Goal: Task Accomplishment & Management: Use online tool/utility

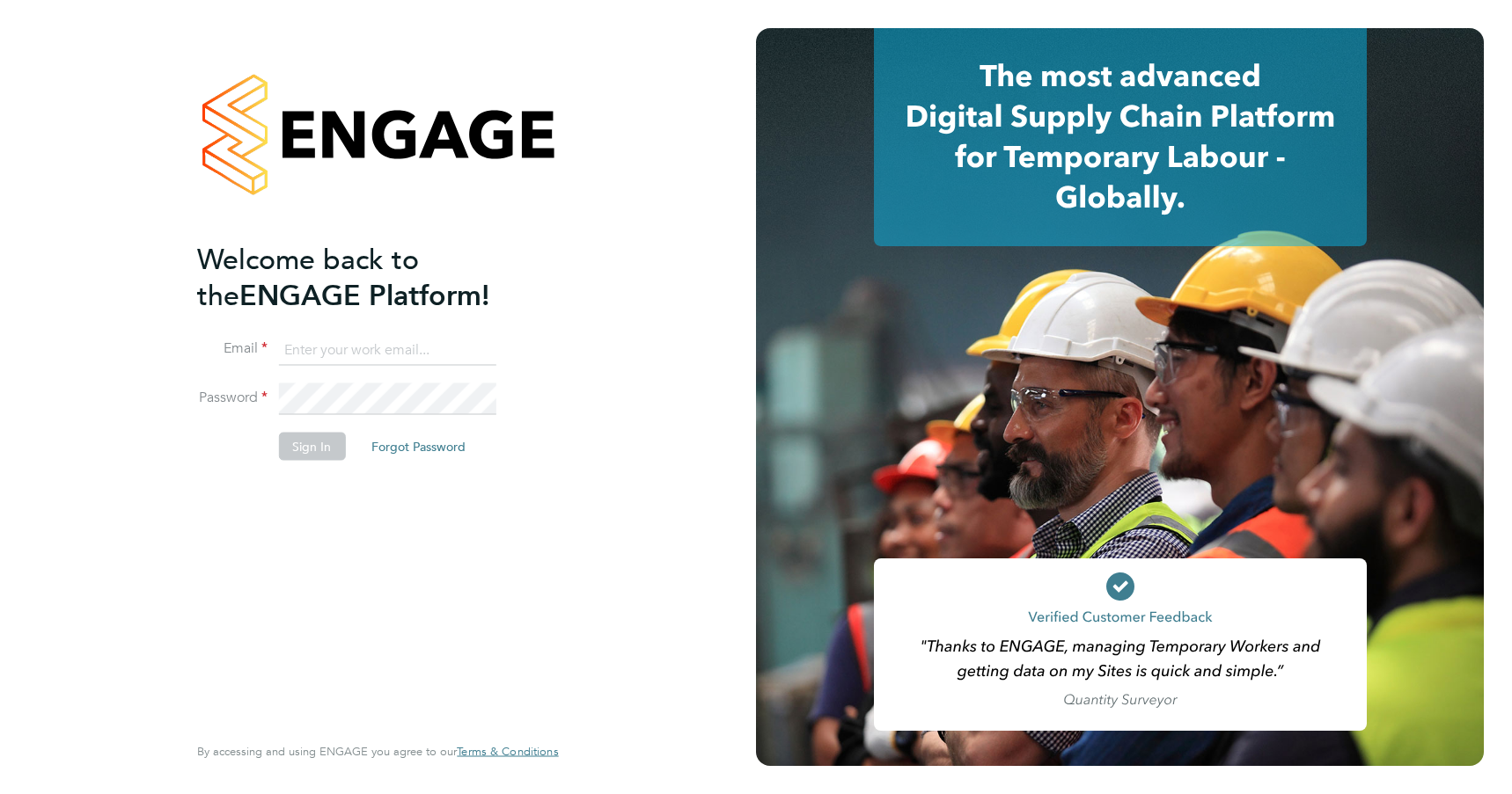
click at [433, 338] on input at bounding box center [387, 350] width 218 height 32
click at [426, 353] on input at bounding box center [387, 350] width 218 height 32
click at [419, 343] on input at bounding box center [387, 350] width 218 height 32
drag, startPoint x: 419, startPoint y: 343, endPoint x: 367, endPoint y: 355, distance: 53.4
click at [419, 343] on input at bounding box center [387, 350] width 218 height 32
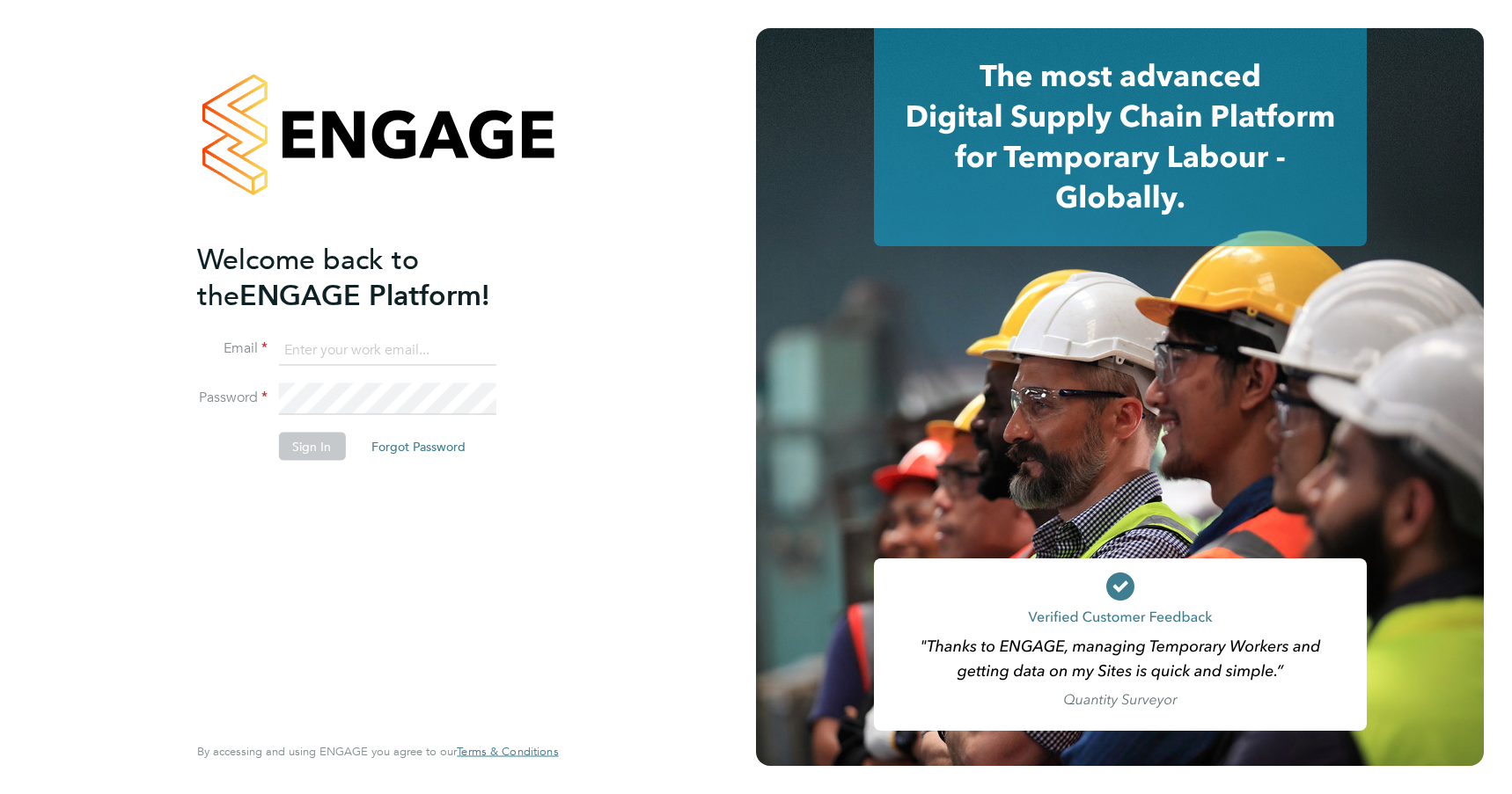
type input "juri.salimov@cpplc.com"
click at [328, 426] on li "Password" at bounding box center [368, 408] width 343 height 50
click at [312, 439] on button "Sign In" at bounding box center [311, 447] width 67 height 28
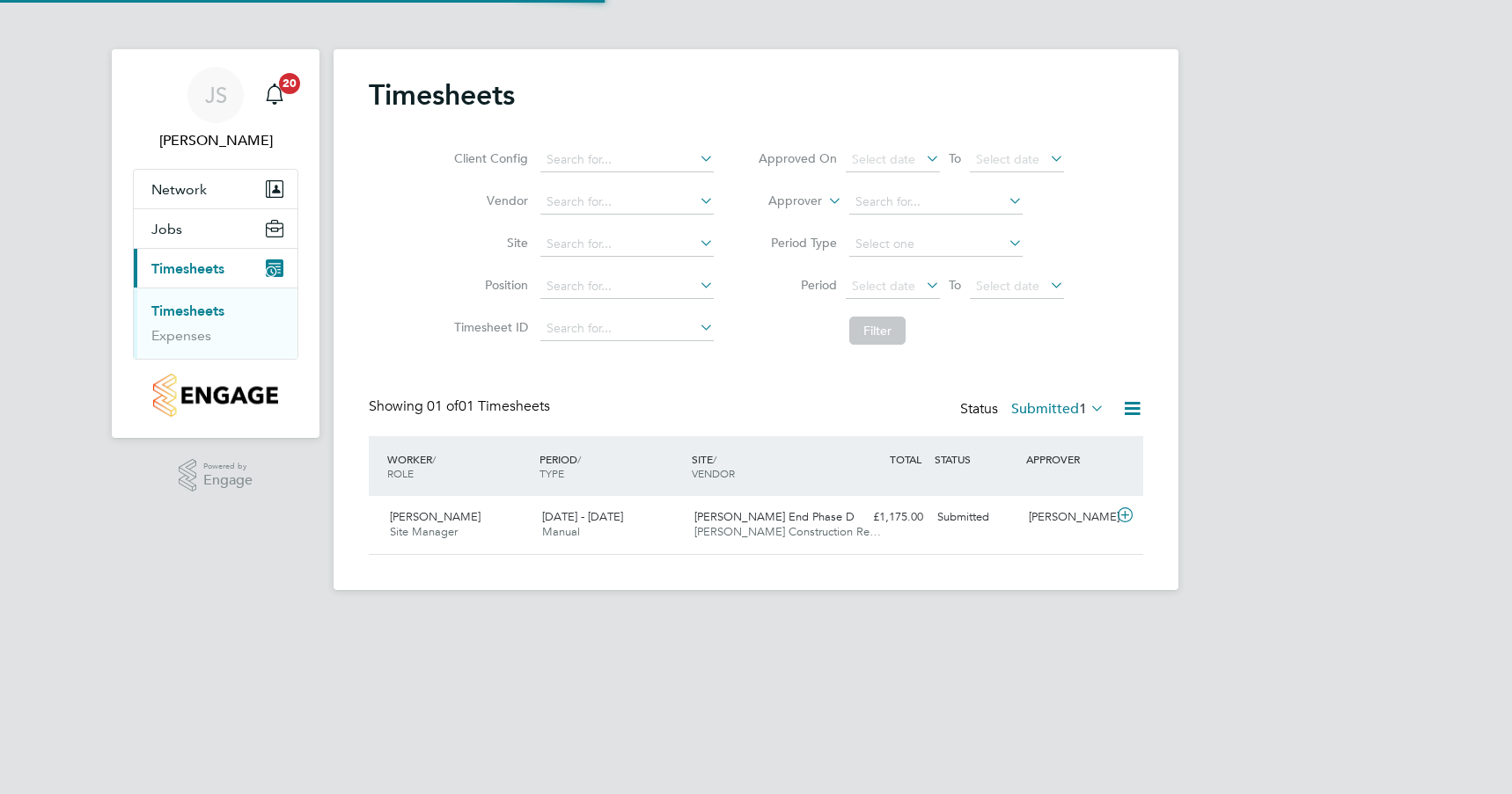
scroll to position [45, 153]
click at [1126, 513] on icon at bounding box center [1125, 516] width 22 height 14
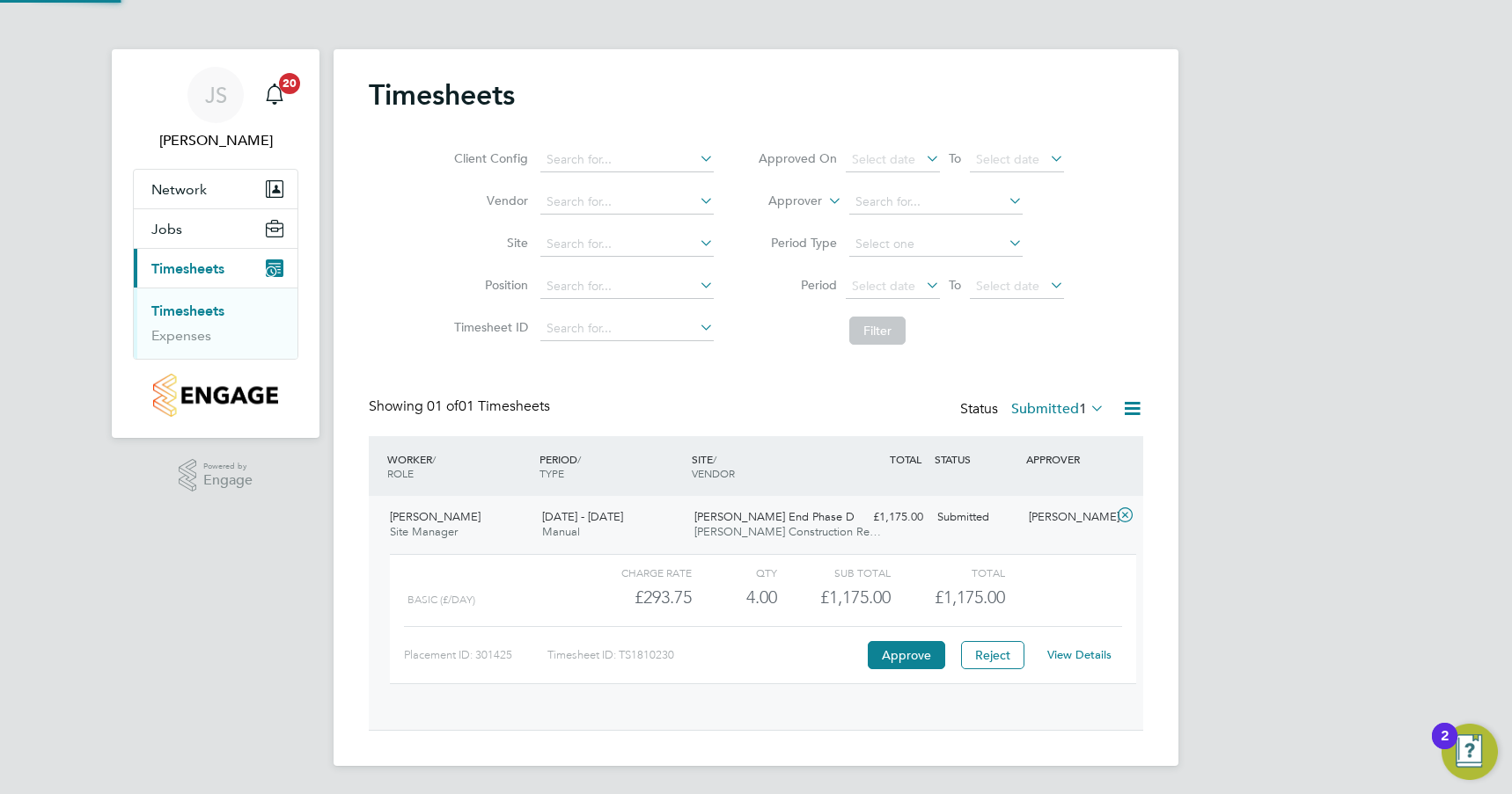
scroll to position [30, 172]
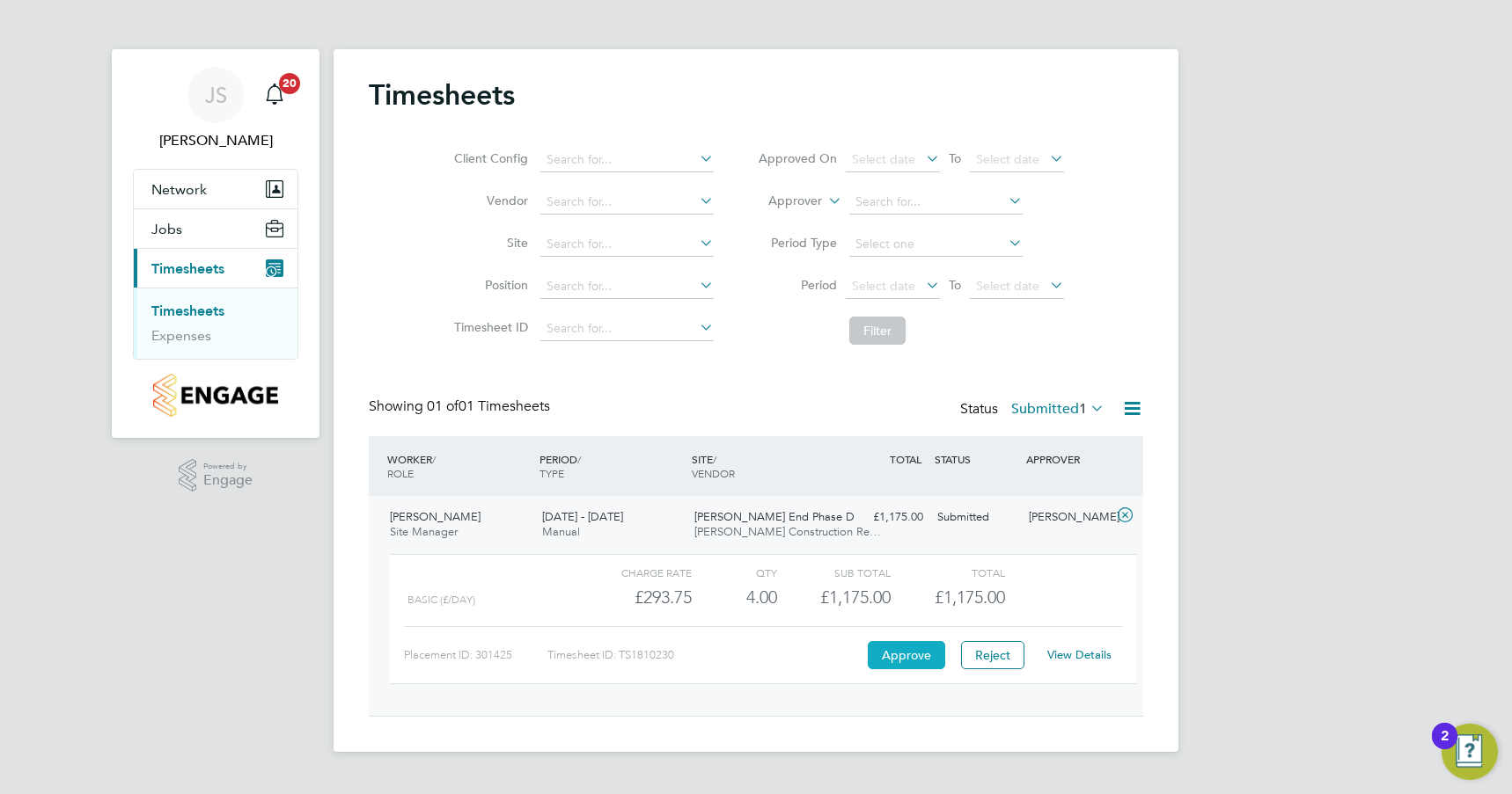
click at [909, 660] on button "Approve" at bounding box center [907, 655] width 78 height 28
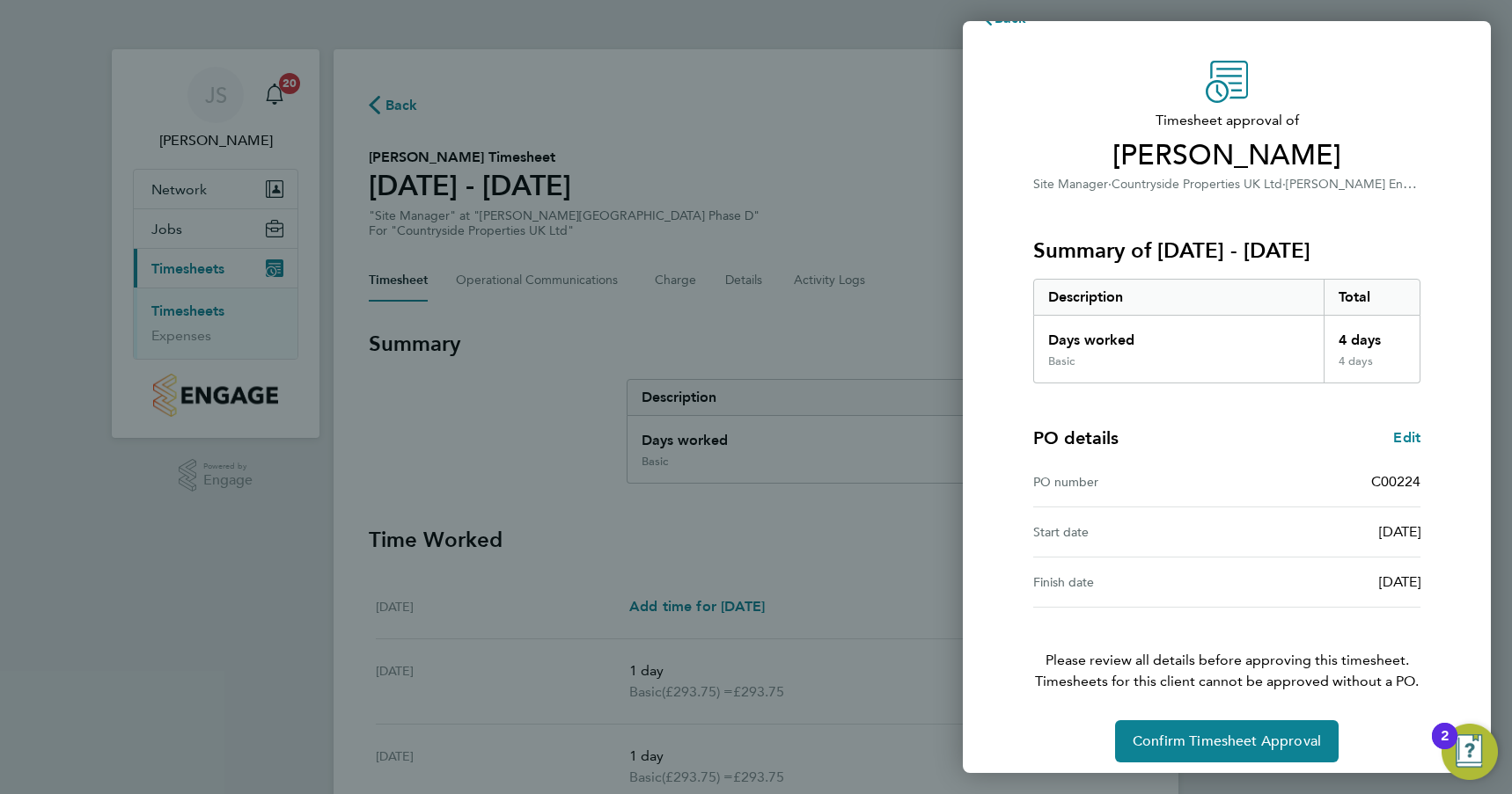
scroll to position [49, 0]
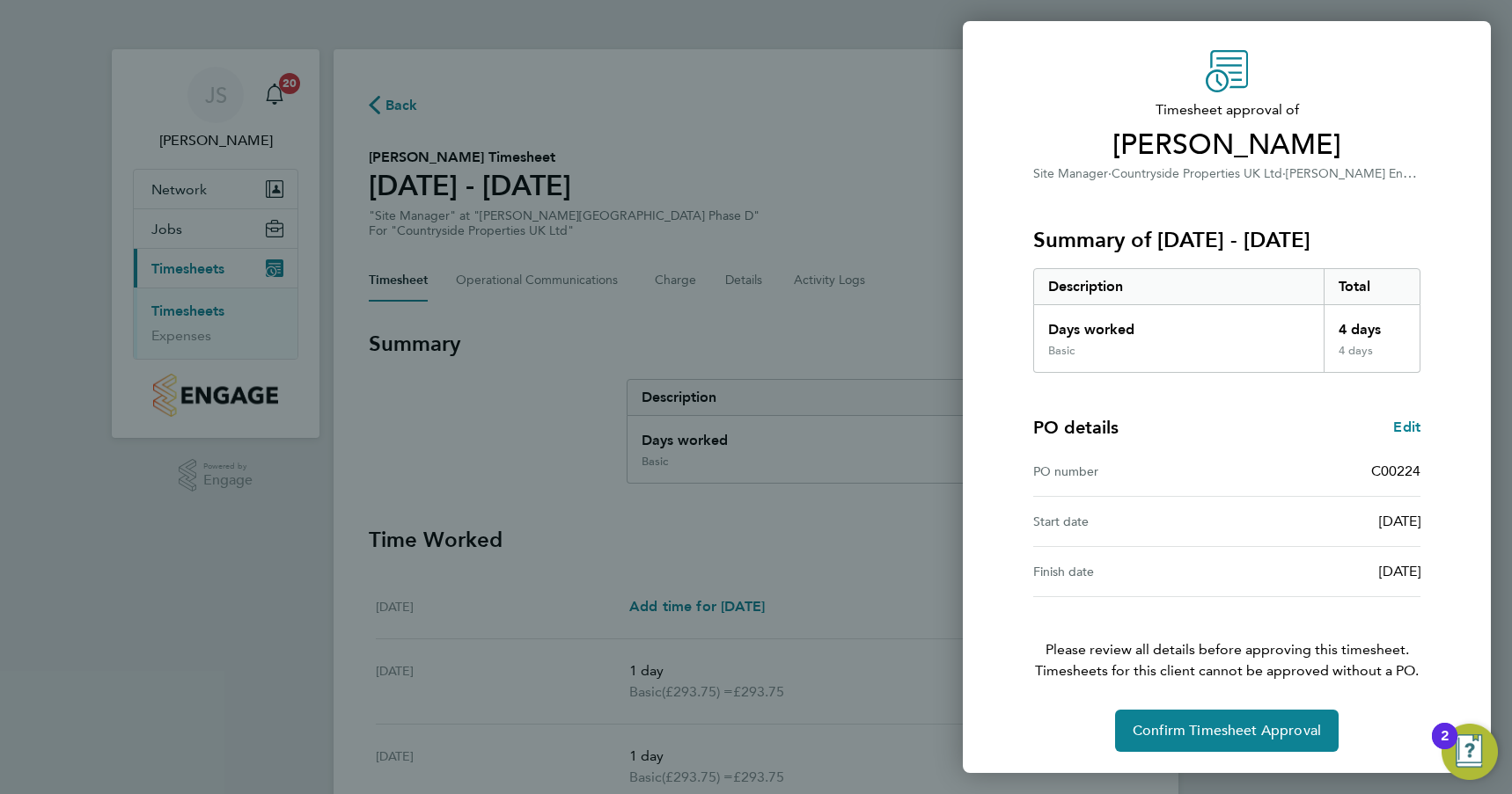
click at [1217, 709] on div "Timesheet approval of Alex Lawrence Site Manager · Countryside Properties UK Lt…" at bounding box center [1227, 400] width 429 height 703
click at [1214, 722] on span "Confirm Timesheet Approval" at bounding box center [1226, 731] width 188 height 18
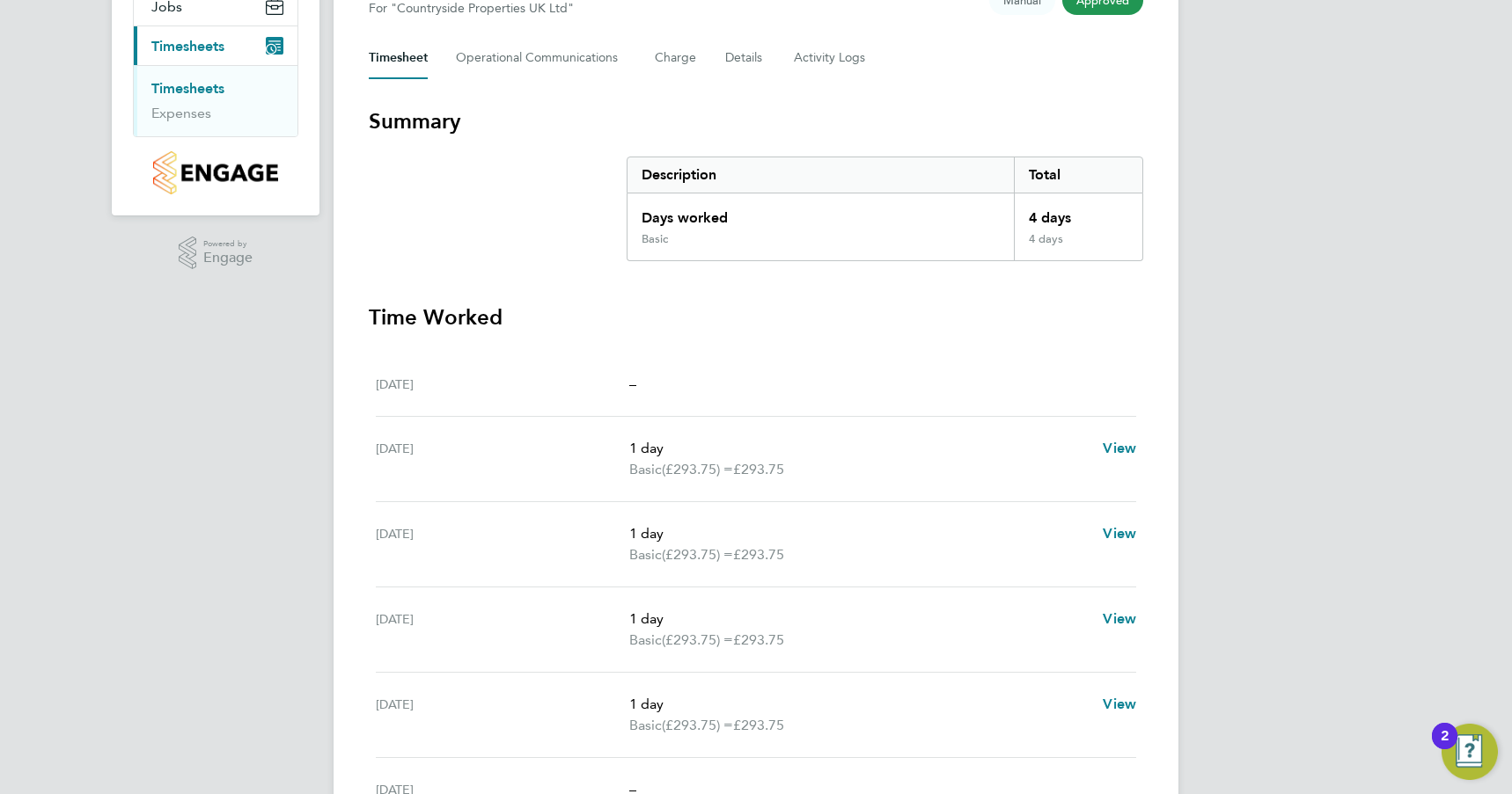
scroll to position [386, 0]
